Goal: Find specific page/section: Find specific page/section

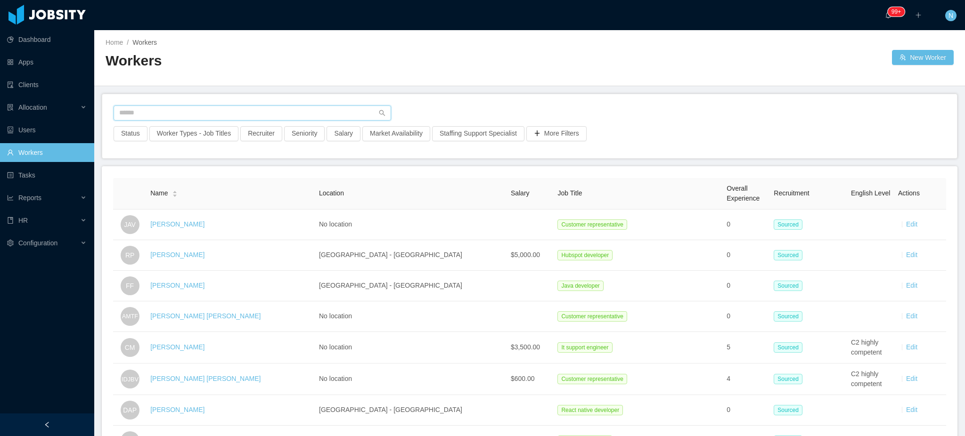
click at [281, 110] on input "text" at bounding box center [252, 113] width 277 height 15
type input "**********"
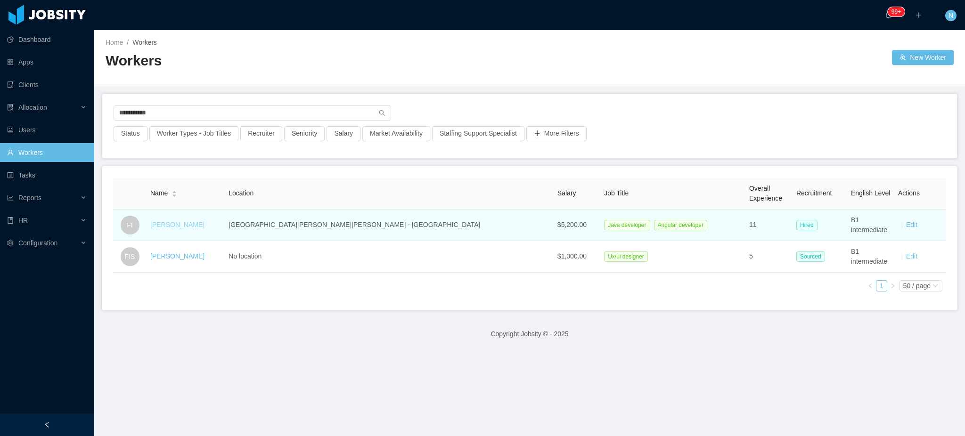
click at [186, 227] on link "[PERSON_NAME]" at bounding box center [177, 225] width 54 height 8
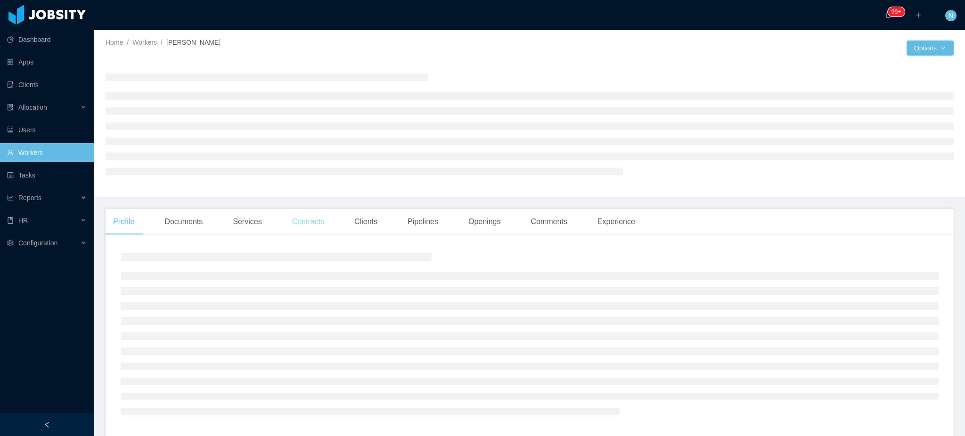
click at [310, 223] on div "Contracts" at bounding box center [308, 222] width 47 height 26
